Goal: Check status: Check status

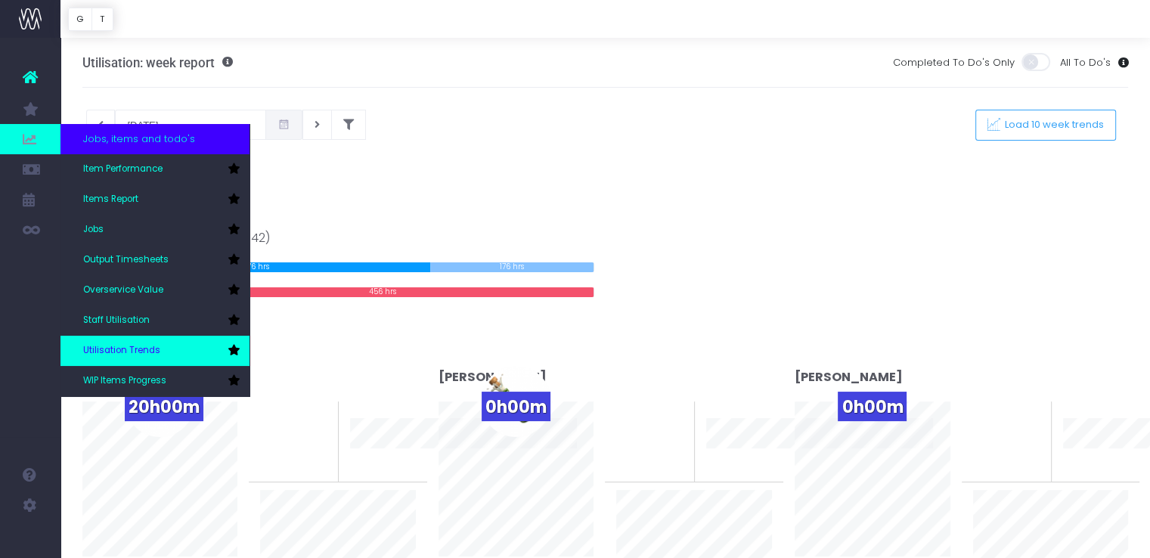
click at [138, 348] on span "Utilisation Trends" at bounding box center [121, 351] width 77 height 14
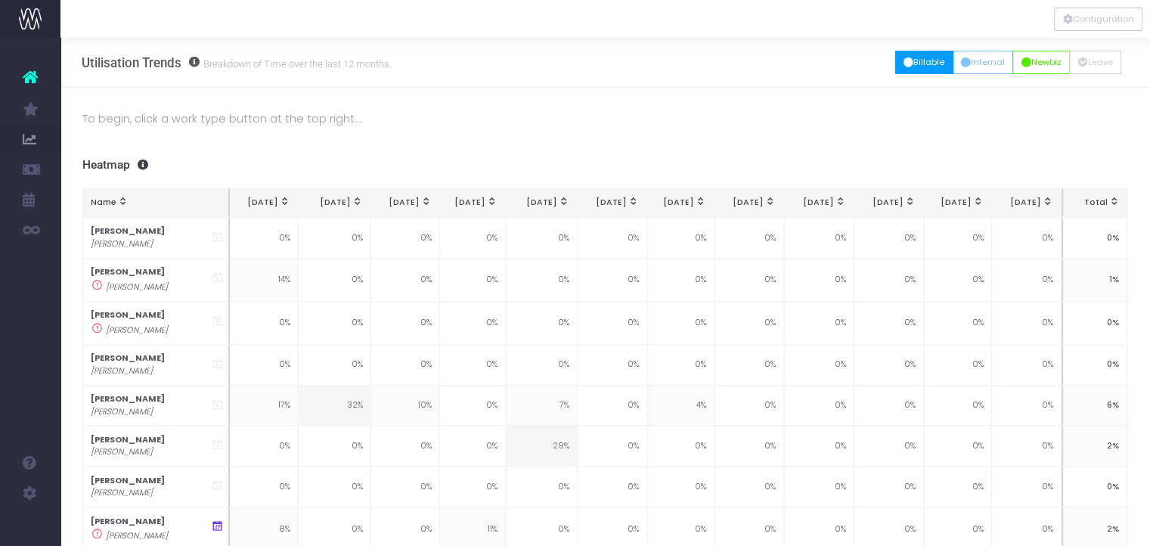
click at [903, 63] on icon "button" at bounding box center [908, 63] width 10 height 0
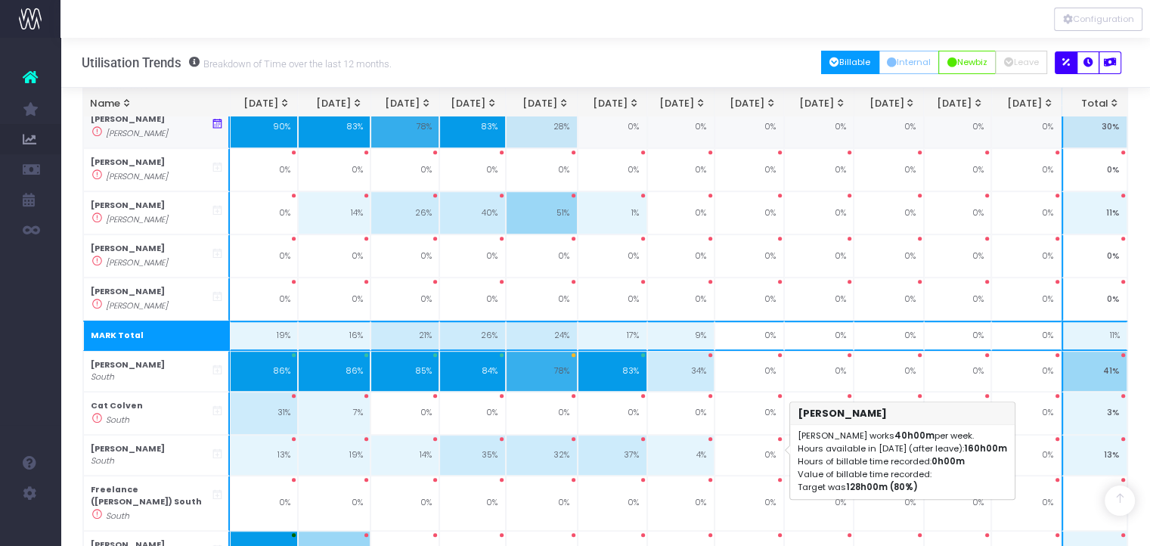
scroll to position [747, 0]
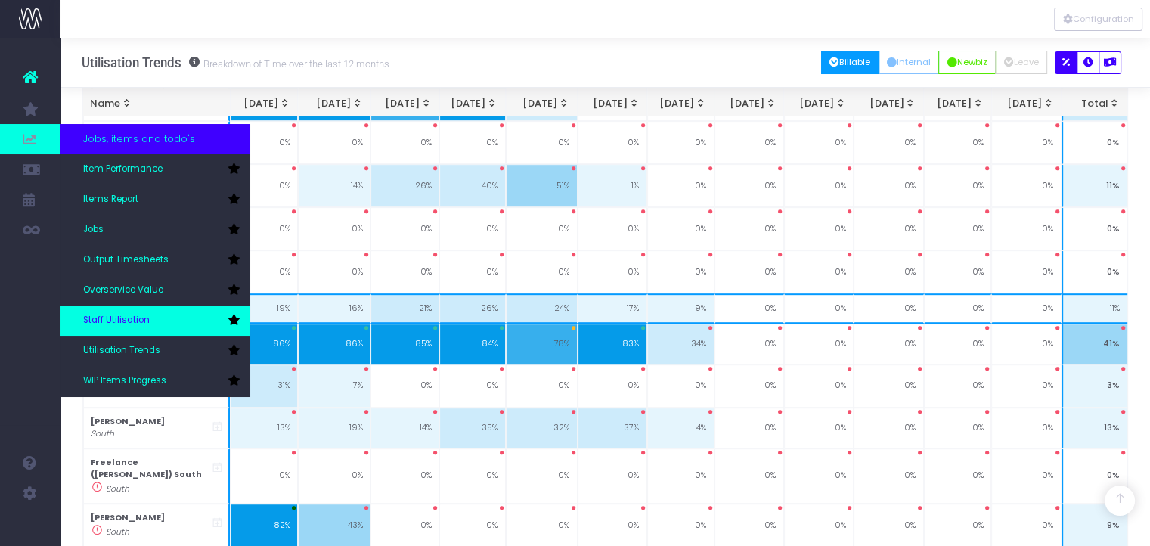
click at [122, 324] on span "Staff Utilisation" at bounding box center [116, 321] width 67 height 14
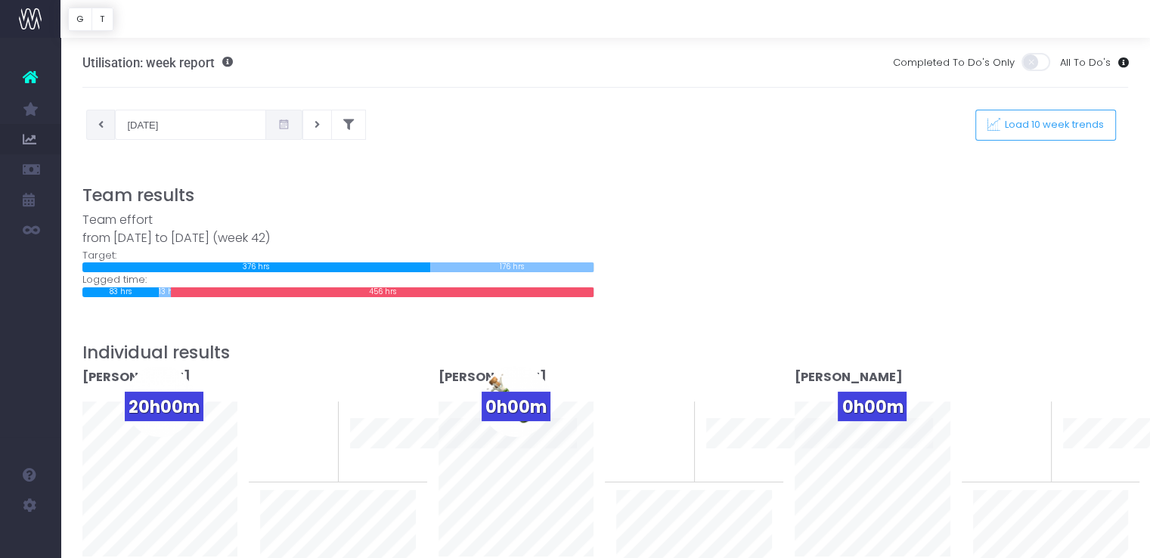
click at [97, 132] on button at bounding box center [100, 125] width 29 height 30
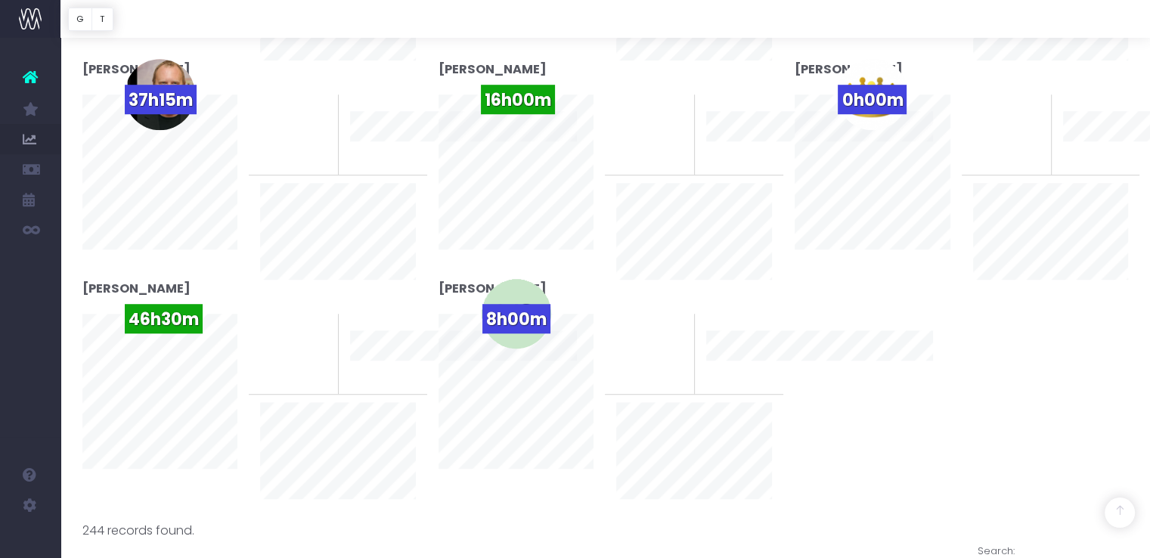
scroll to position [964, 0]
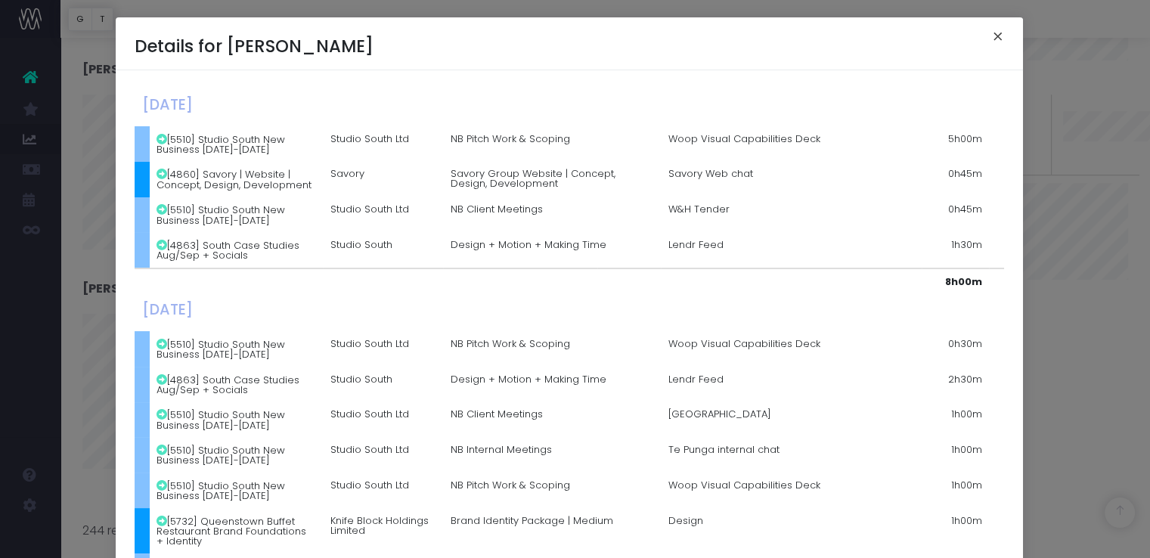
click at [998, 40] on button "×" at bounding box center [998, 38] width 32 height 24
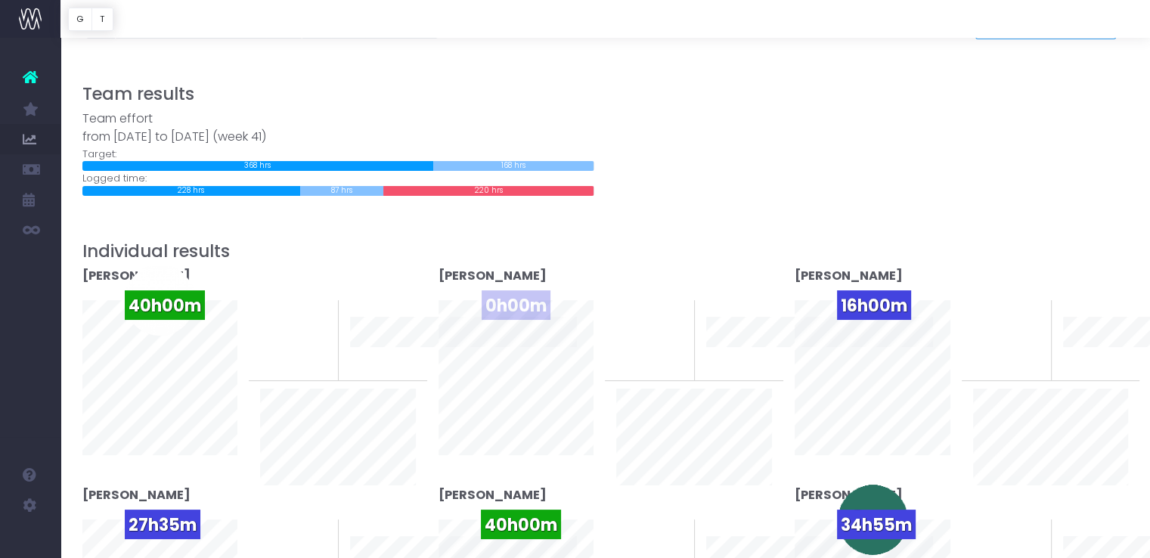
scroll to position [0, 0]
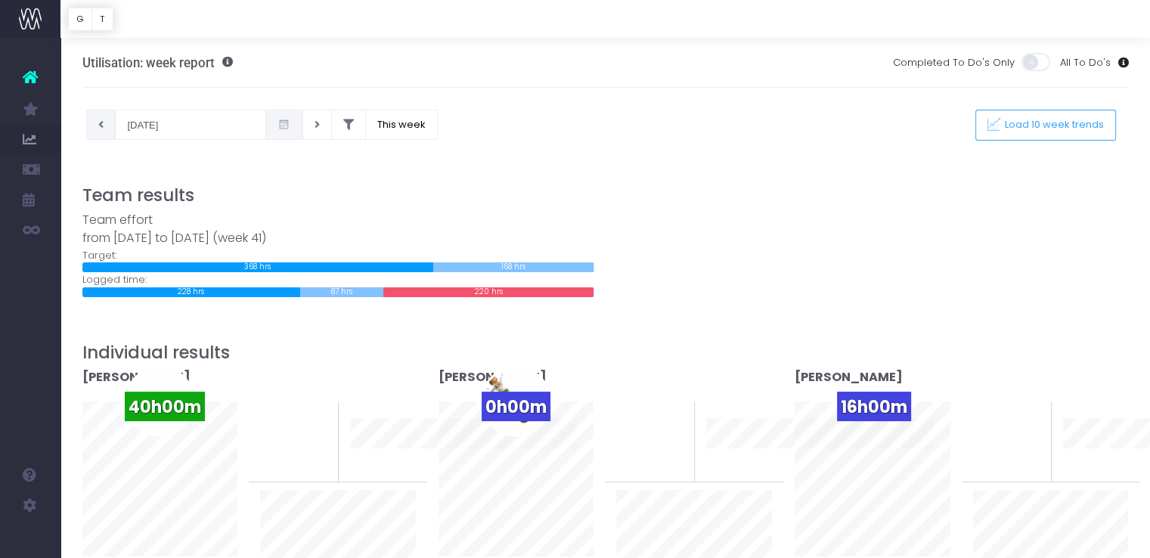
click at [99, 125] on icon at bounding box center [100, 125] width 5 height 0
click at [104, 122] on button at bounding box center [100, 125] width 29 height 30
type input "[DATE]"
